Goal: Task Accomplishment & Management: Use online tool/utility

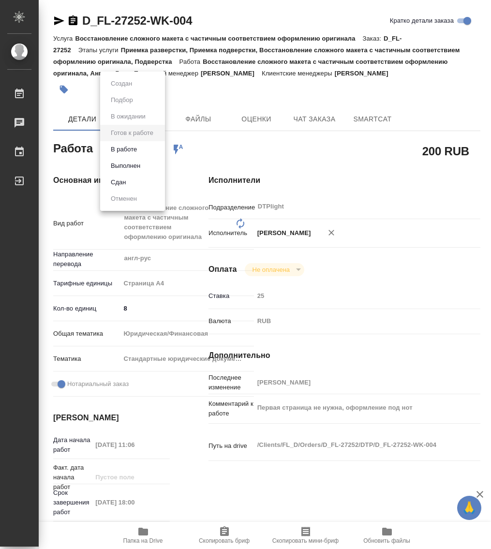
click at [124, 37] on body "🙏 .cls-1 fill:#fff; AWATERA Работы 0 Чаты График Выйти D_FL-27252-WK-004 Кратко…" at bounding box center [245, 274] width 491 height 549
click at [123, 37] on button "В работе" at bounding box center [124, 149] width 32 height 11
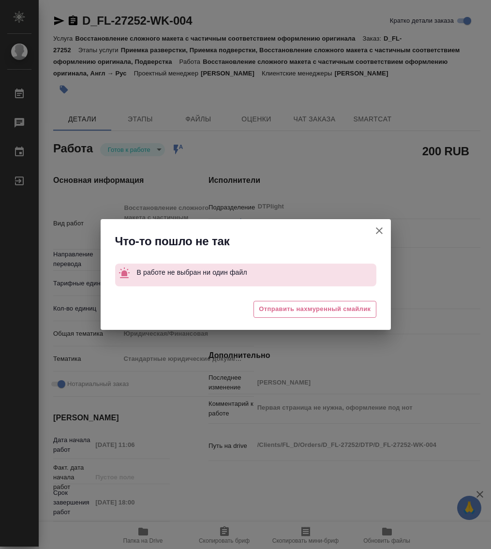
type textarea "x"
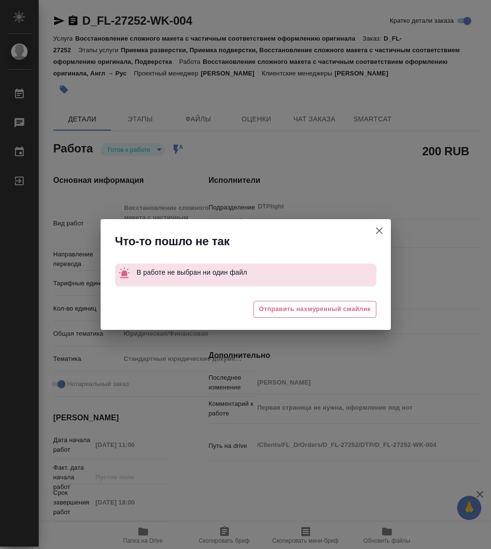
type textarea "x"
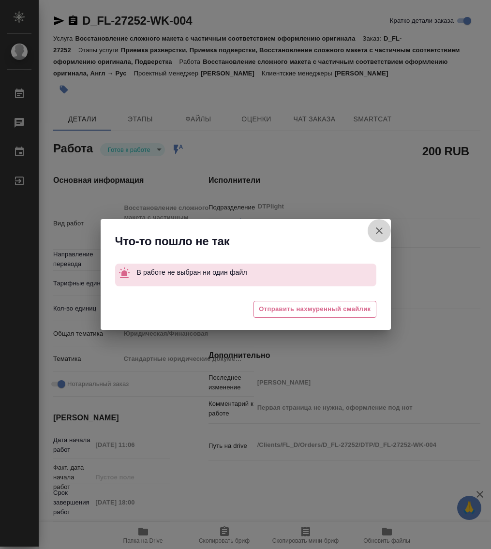
click at [377, 37] on icon "button" at bounding box center [380, 231] width 12 height 12
type textarea "x"
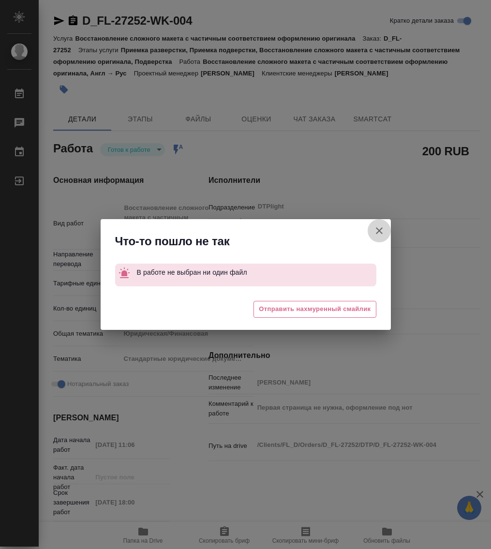
type textarea "x"
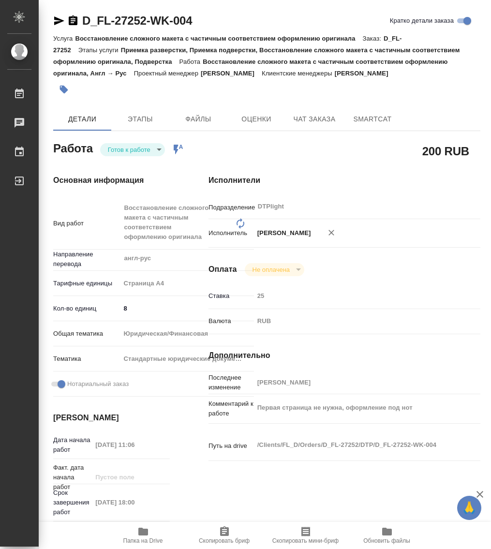
type textarea "x"
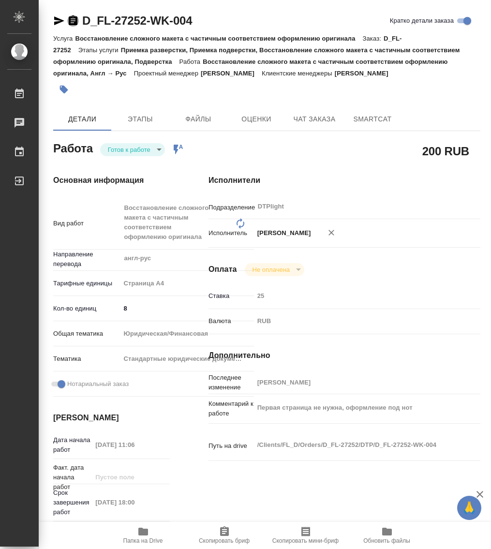
click at [74, 17] on icon "button" at bounding box center [73, 20] width 9 height 10
click at [144, 37] on icon "button" at bounding box center [143, 532] width 10 height 8
